Goal: Task Accomplishment & Management: Use online tool/utility

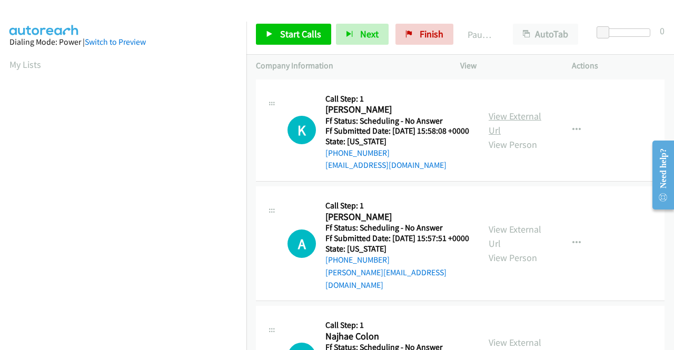
click at [497, 125] on link "View External Url" at bounding box center [515, 123] width 53 height 26
click at [301, 33] on span "Start Calls" at bounding box center [300, 34] width 41 height 12
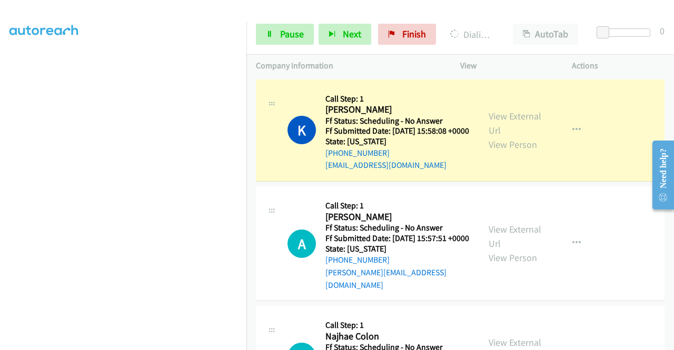
scroll to position [240, 0]
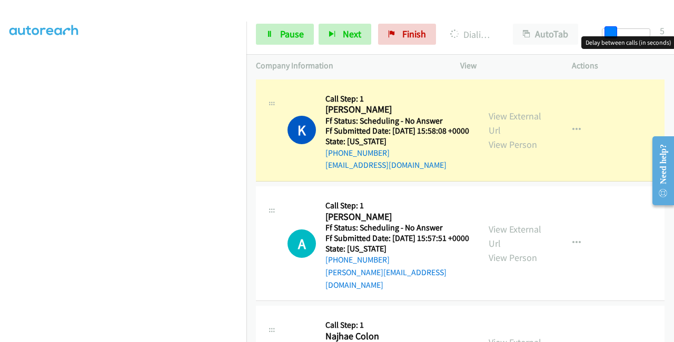
drag, startPoint x: 600, startPoint y: 35, endPoint x: 608, endPoint y: 39, distance: 9.0
click at [608, 39] on body "Start Calls Pause Next Finish Dialing [PERSON_NAME] London AutoTab AutoTab 5 Co…" at bounding box center [337, 25] width 674 height 50
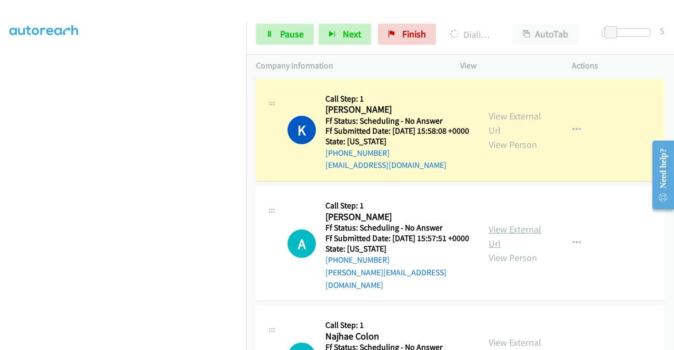
click at [503, 240] on link "View External Url" at bounding box center [515, 236] width 53 height 26
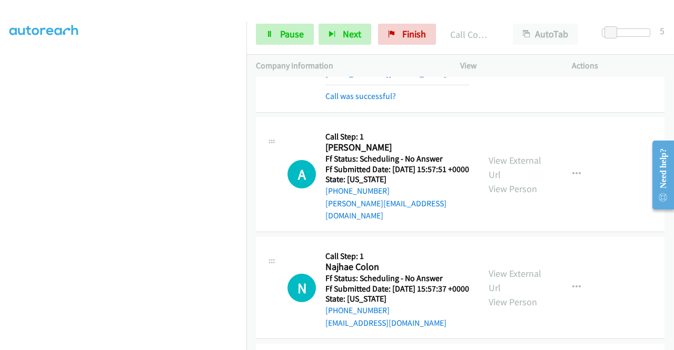
scroll to position [105, 0]
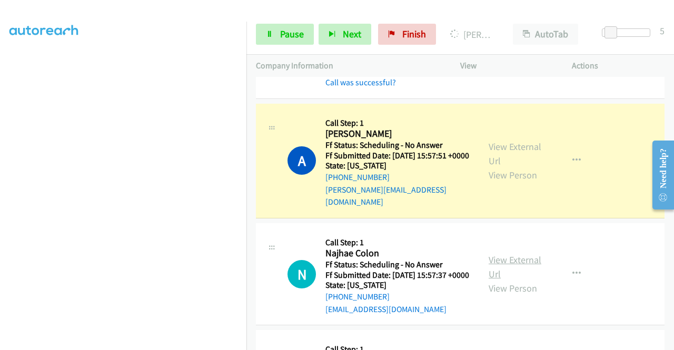
click at [515, 272] on link "View External Url" at bounding box center [515, 267] width 53 height 26
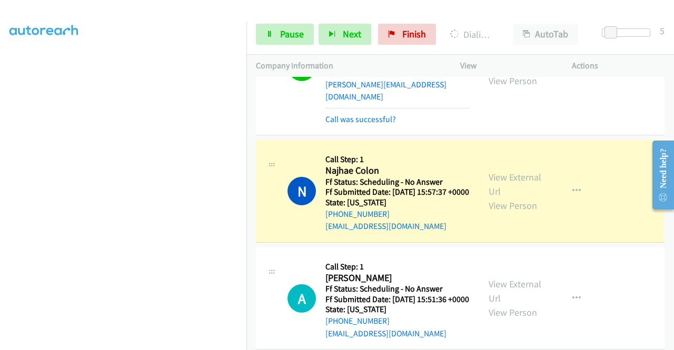
scroll to position [263, 0]
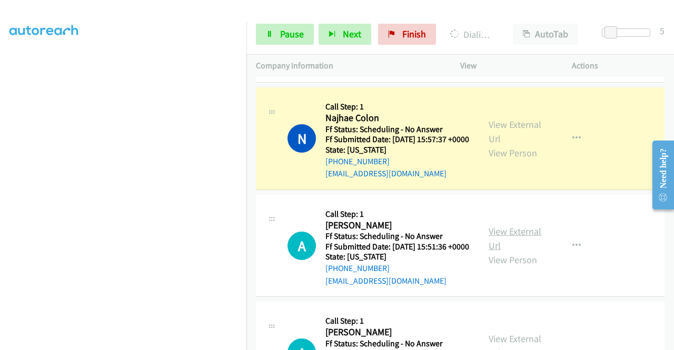
click at [507, 252] on link "View External Url" at bounding box center [515, 238] width 53 height 26
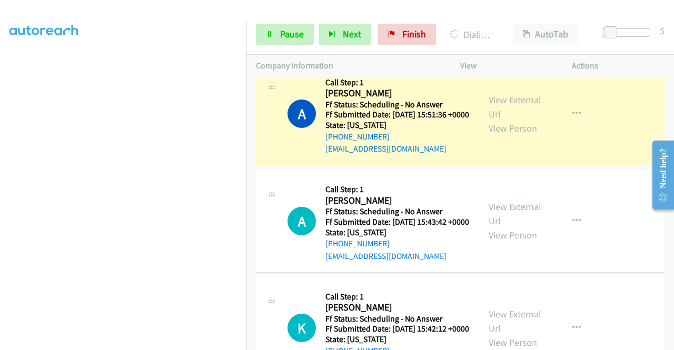
scroll to position [421, 0]
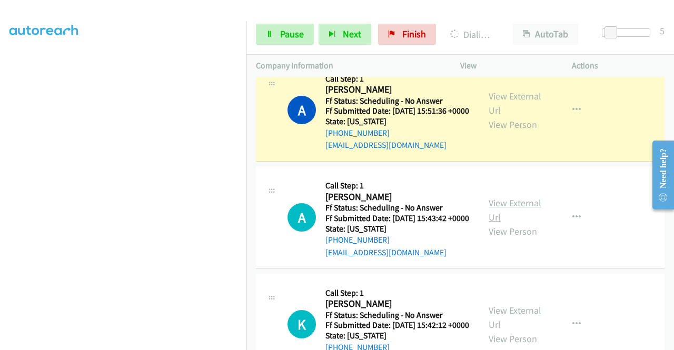
click at [510, 223] on link "View External Url" at bounding box center [515, 210] width 53 height 26
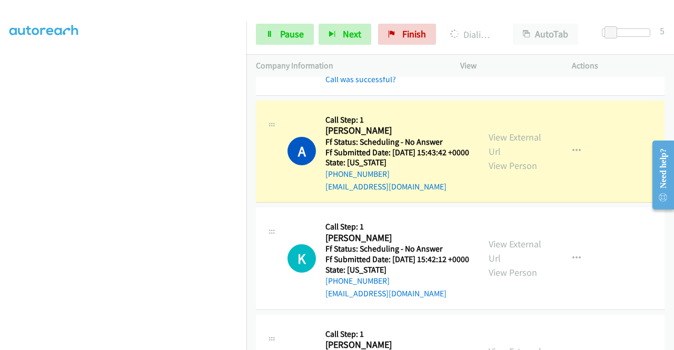
scroll to position [579, 0]
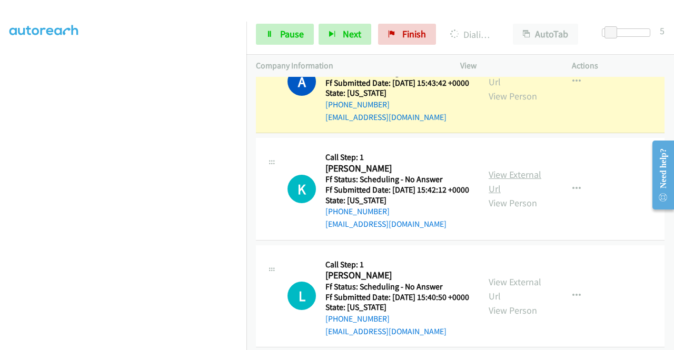
click at [503, 195] on link "View External Url" at bounding box center [515, 181] width 53 height 26
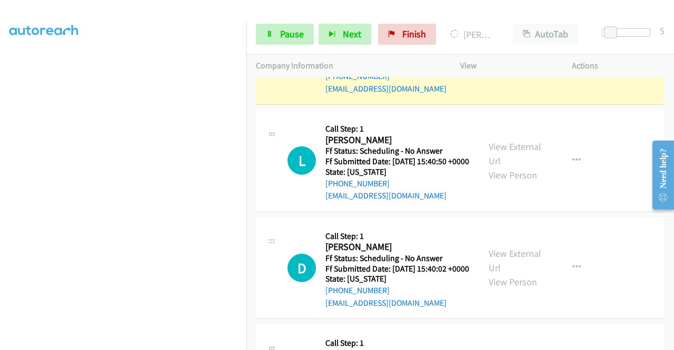
scroll to position [790, 0]
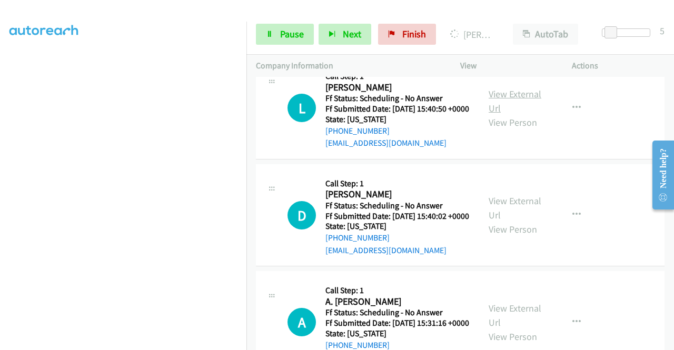
click at [509, 114] on link "View External Url" at bounding box center [515, 101] width 53 height 26
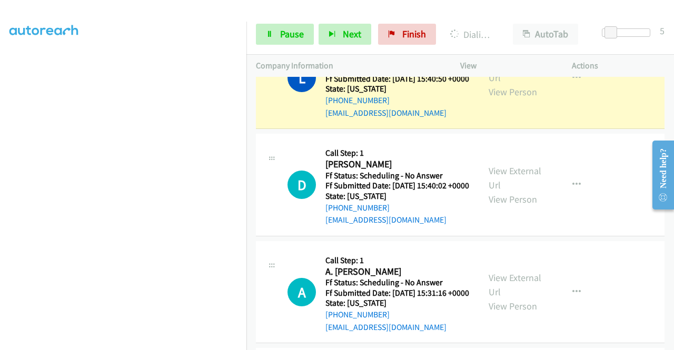
scroll to position [895, 0]
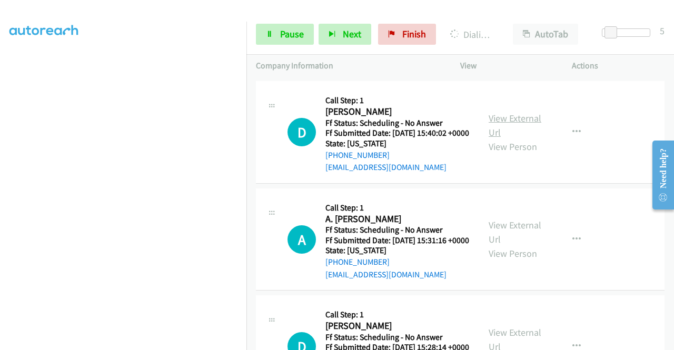
click at [498, 138] on link "View External Url" at bounding box center [515, 125] width 53 height 26
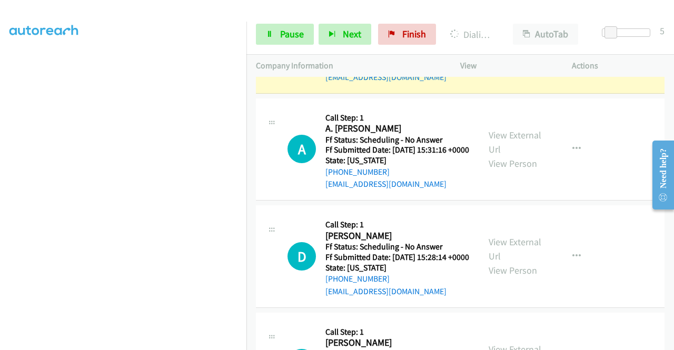
scroll to position [1011, 0]
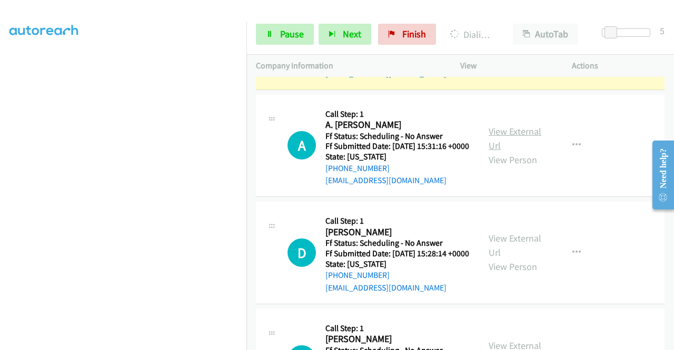
click at [500, 152] on link "View External Url" at bounding box center [515, 138] width 53 height 26
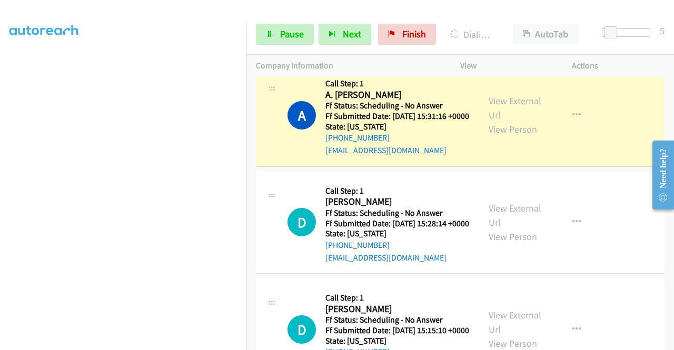
scroll to position [1117, 0]
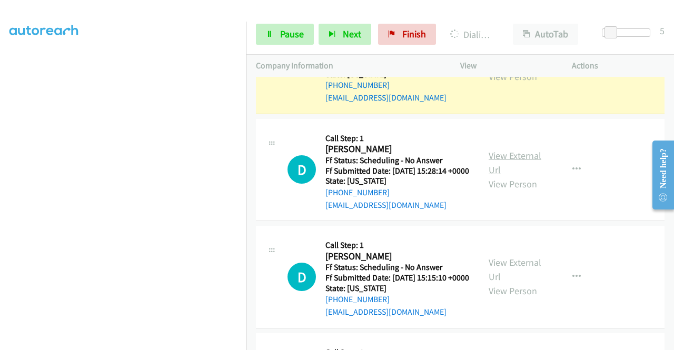
click at [511, 176] on link "View External Url" at bounding box center [515, 163] width 53 height 26
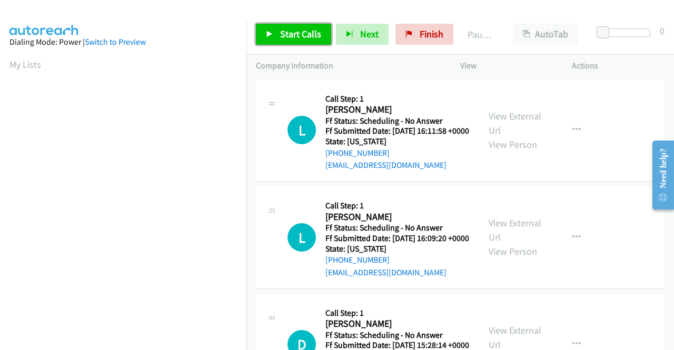
click at [291, 33] on span "Start Calls" at bounding box center [300, 34] width 41 height 12
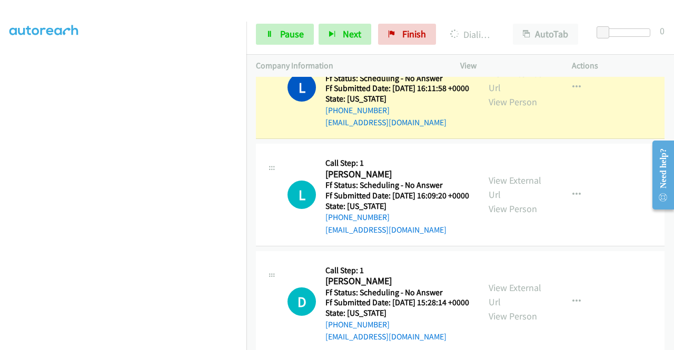
scroll to position [53, 0]
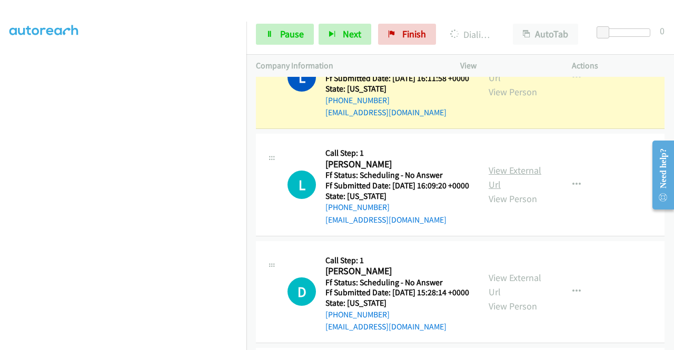
click at [502, 186] on link "View External Url" at bounding box center [515, 177] width 53 height 26
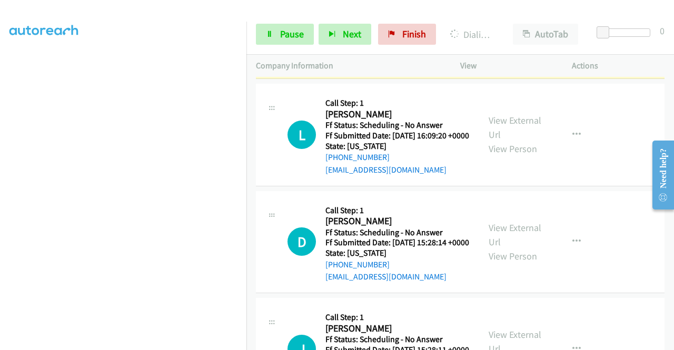
scroll to position [105, 0]
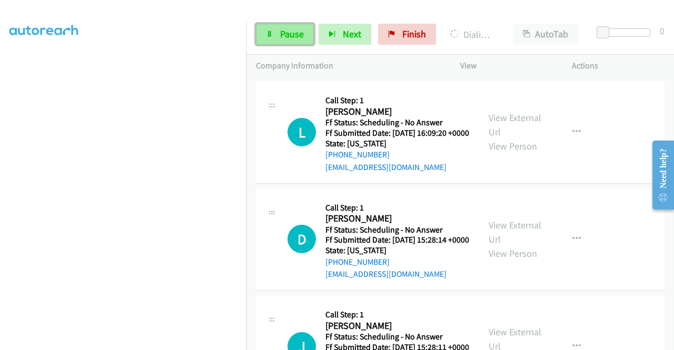
click at [304, 29] on link "Pause" at bounding box center [285, 34] width 58 height 21
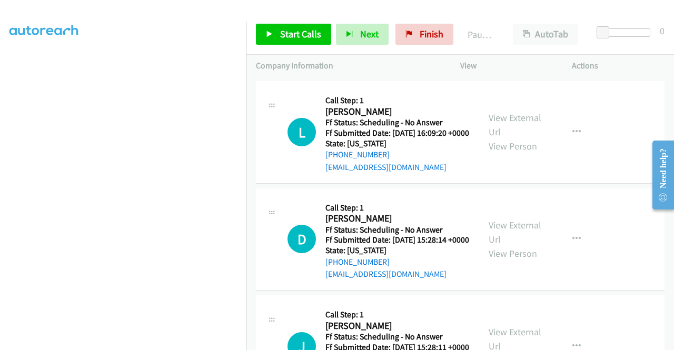
scroll to position [0, 0]
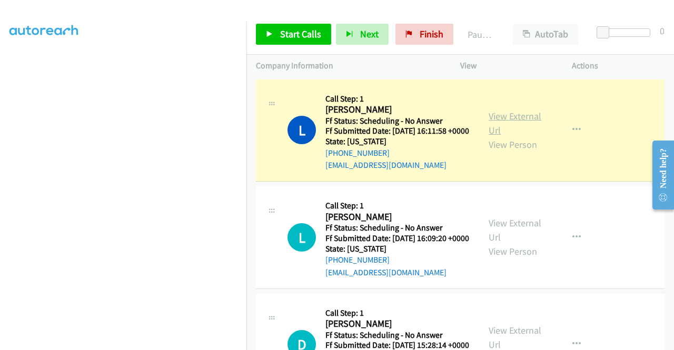
click at [500, 122] on link "View External Url" at bounding box center [515, 123] width 53 height 26
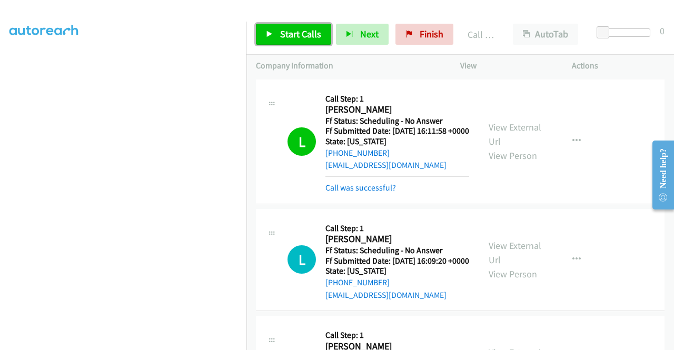
click at [304, 33] on span "Start Calls" at bounding box center [300, 34] width 41 height 12
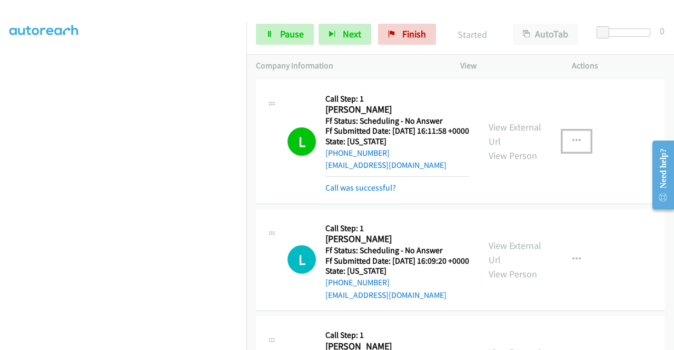
click at [572, 145] on icon "button" at bounding box center [576, 141] width 8 height 8
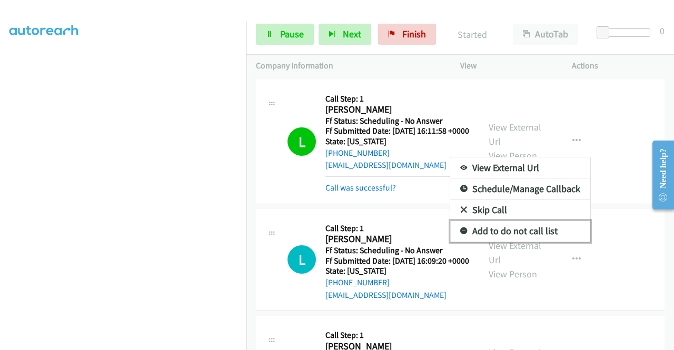
click at [550, 233] on link "Add to do not call list" at bounding box center [520, 231] width 140 height 21
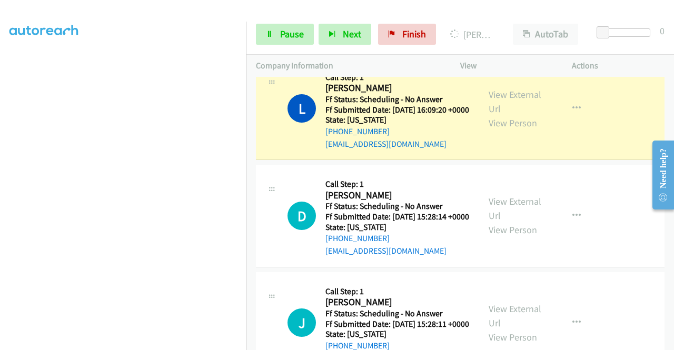
scroll to position [158, 0]
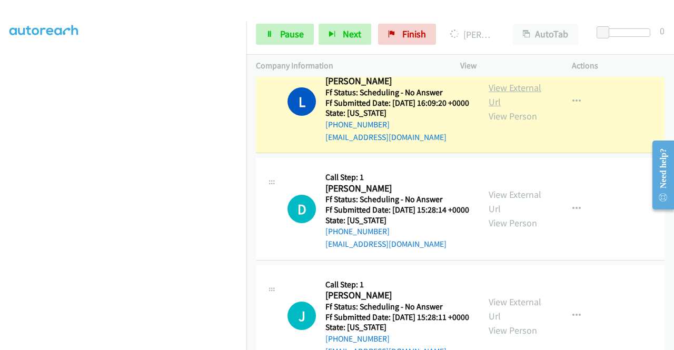
click at [518, 101] on link "View External Url" at bounding box center [515, 95] width 53 height 26
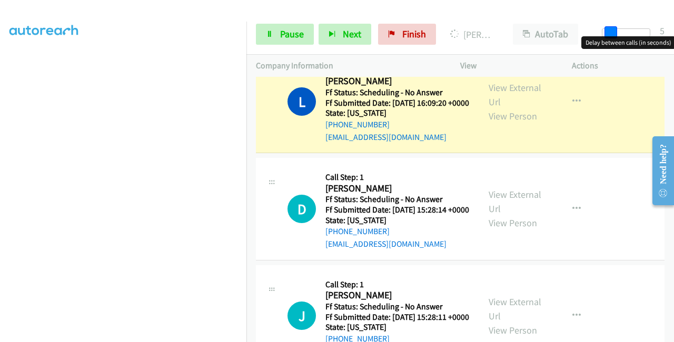
drag, startPoint x: 603, startPoint y: 29, endPoint x: 612, endPoint y: 32, distance: 8.8
click at [612, 32] on span at bounding box center [610, 32] width 13 height 13
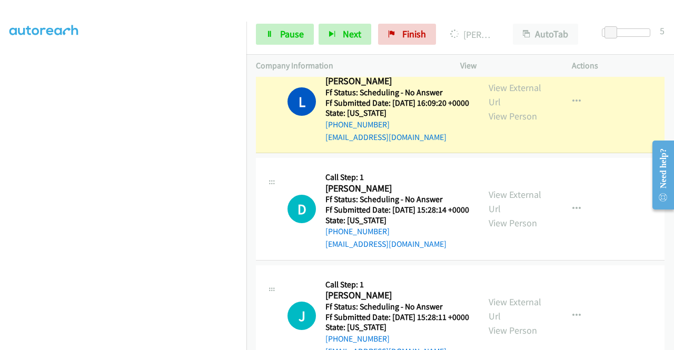
scroll to position [240, 0]
click at [490, 215] on link "View External Url" at bounding box center [515, 201] width 53 height 26
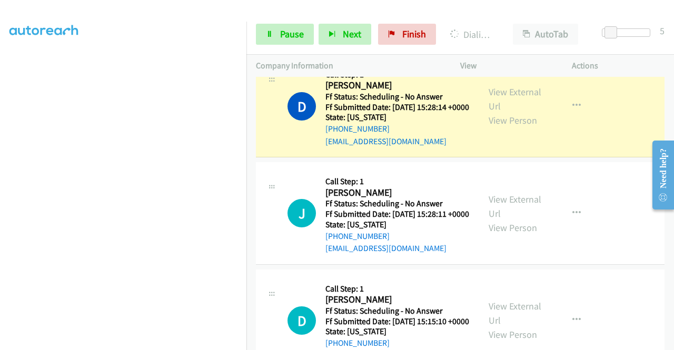
scroll to position [316, 0]
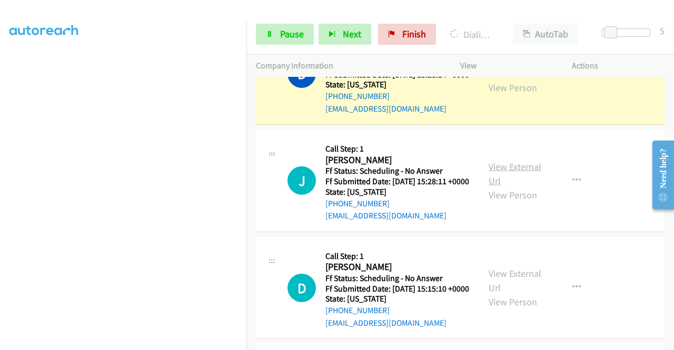
click at [494, 187] on link "View External Url" at bounding box center [515, 174] width 53 height 26
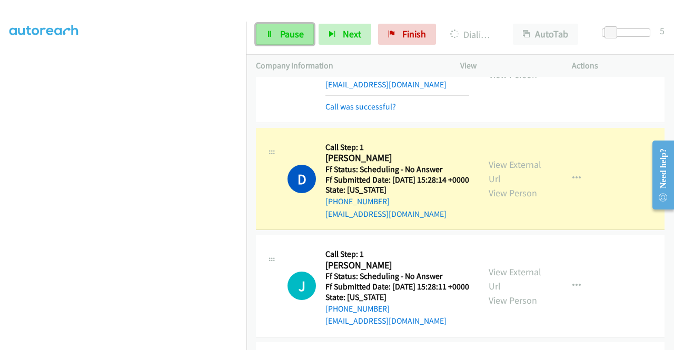
click at [277, 32] on link "Pause" at bounding box center [285, 34] width 58 height 21
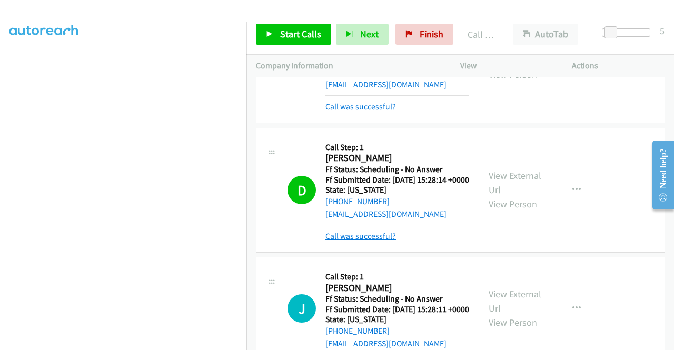
click at [378, 241] on link "Call was successful?" at bounding box center [360, 236] width 71 height 10
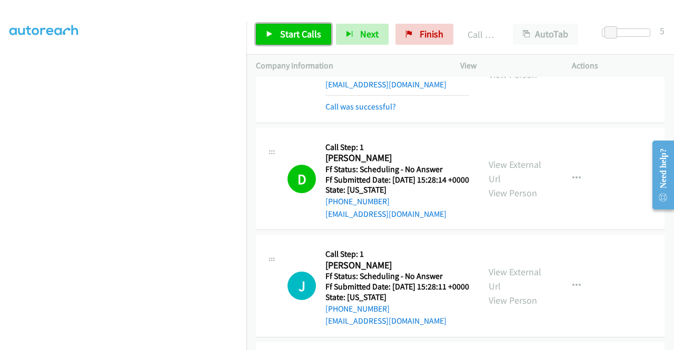
click at [307, 35] on span "Start Calls" at bounding box center [300, 34] width 41 height 12
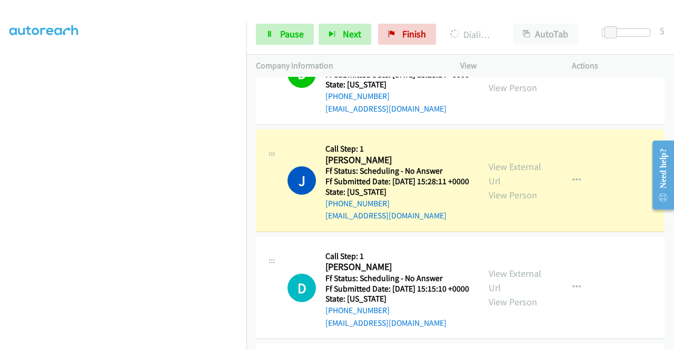
scroll to position [369, 0]
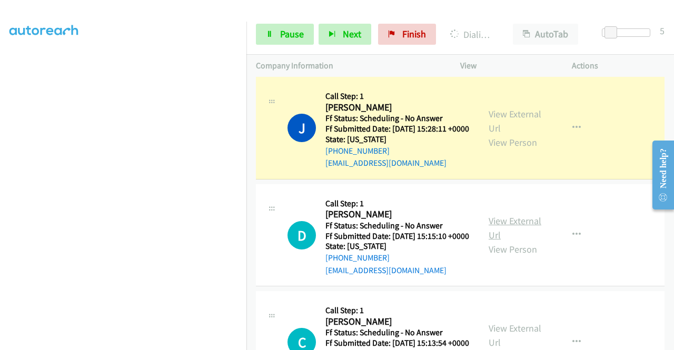
click at [494, 241] on link "View External Url" at bounding box center [515, 228] width 53 height 26
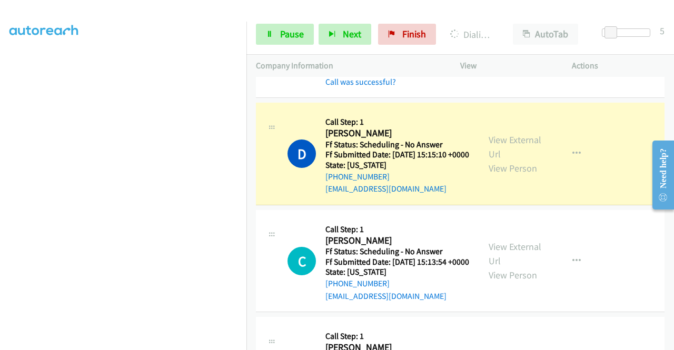
scroll to position [474, 0]
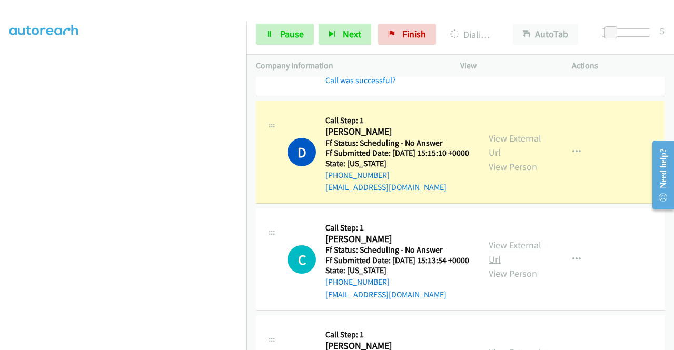
click at [503, 265] on link "View External Url" at bounding box center [515, 252] width 53 height 26
click at [266, 37] on icon at bounding box center [269, 34] width 7 height 7
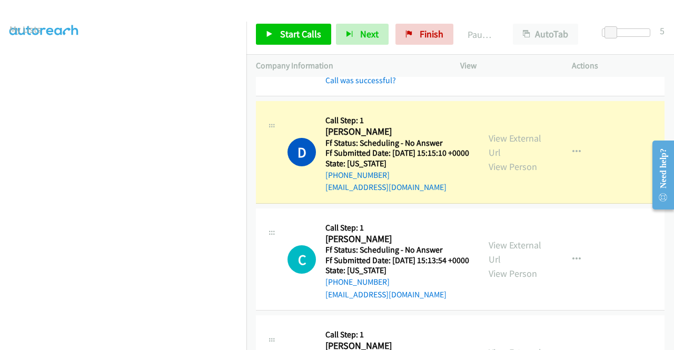
scroll to position [0, 0]
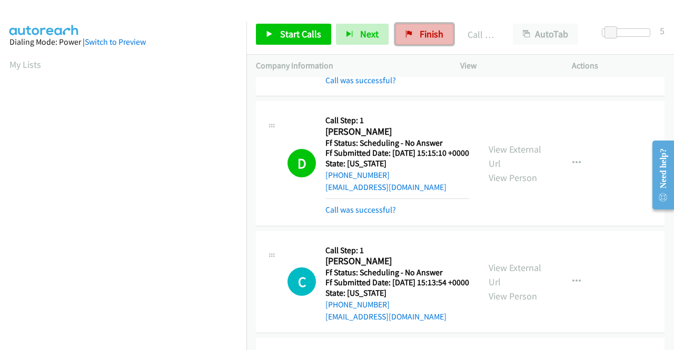
click at [440, 36] on link "Finish" at bounding box center [424, 34] width 58 height 21
